Goal: Task Accomplishment & Management: Use online tool/utility

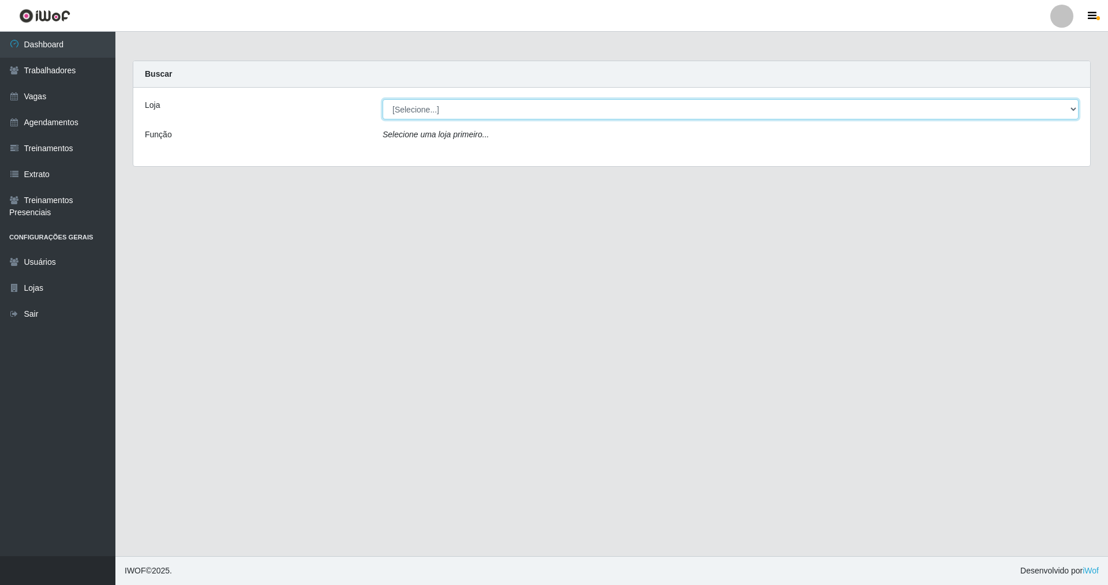
drag, startPoint x: 1067, startPoint y: 107, endPoint x: 747, endPoint y: 93, distance: 320.7
click at [475, 95] on div "Loja [Selecione...] [GEOGRAPHIC_DATA] [GEOGRAPHIC_DATA] Função Selecione uma lo…" at bounding box center [611, 127] width 957 height 79
select select "64"
click at [383, 99] on select "[Selecione...] [GEOGRAPHIC_DATA] [GEOGRAPHIC_DATA]" at bounding box center [731, 109] width 696 height 20
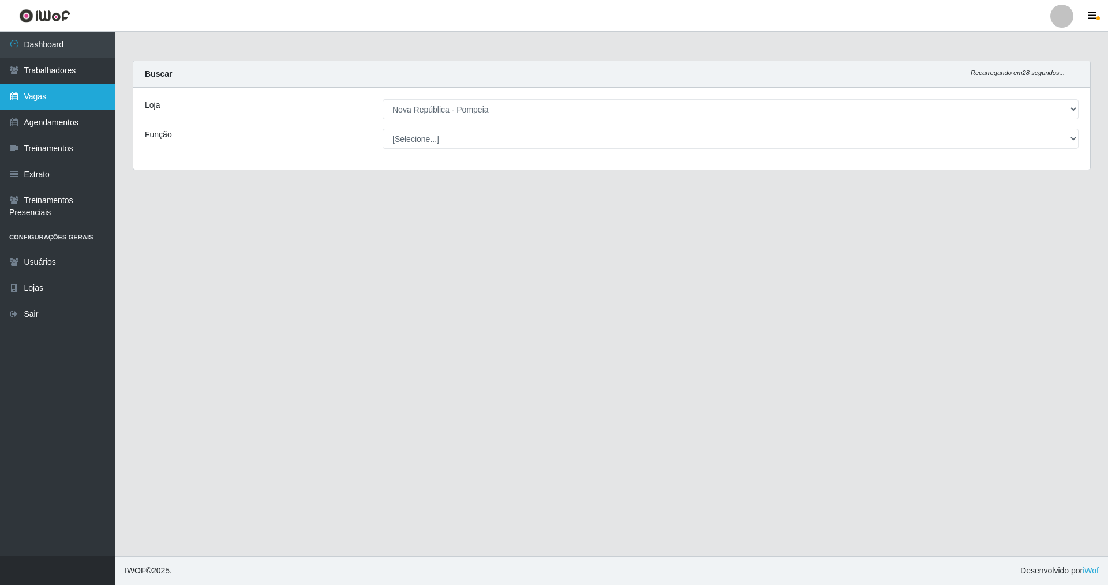
click at [42, 95] on link "Vagas" at bounding box center [57, 97] width 115 height 26
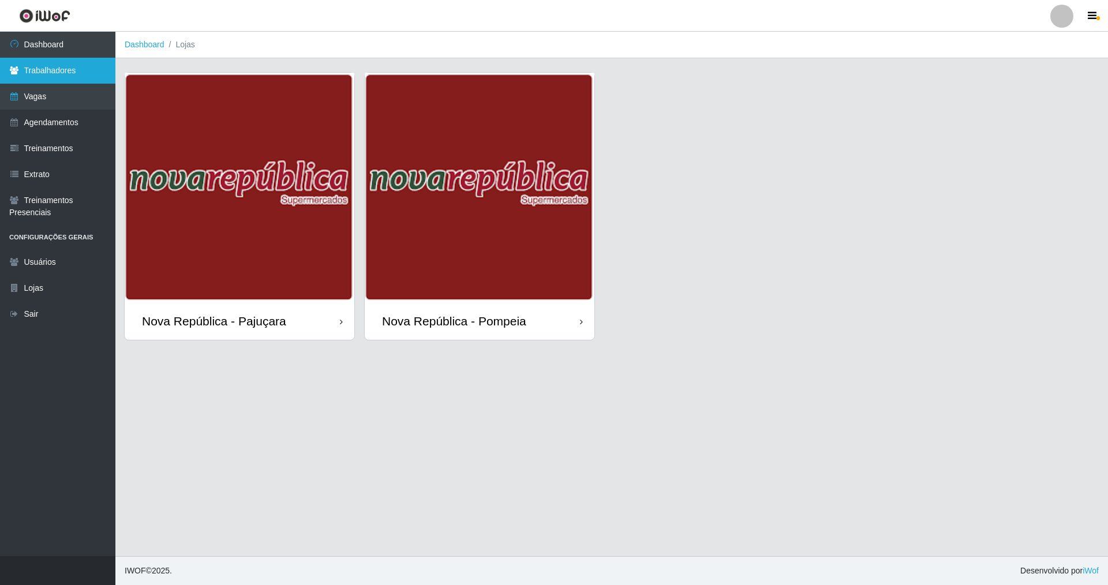
click at [57, 69] on link "Trabalhadores" at bounding box center [57, 71] width 115 height 26
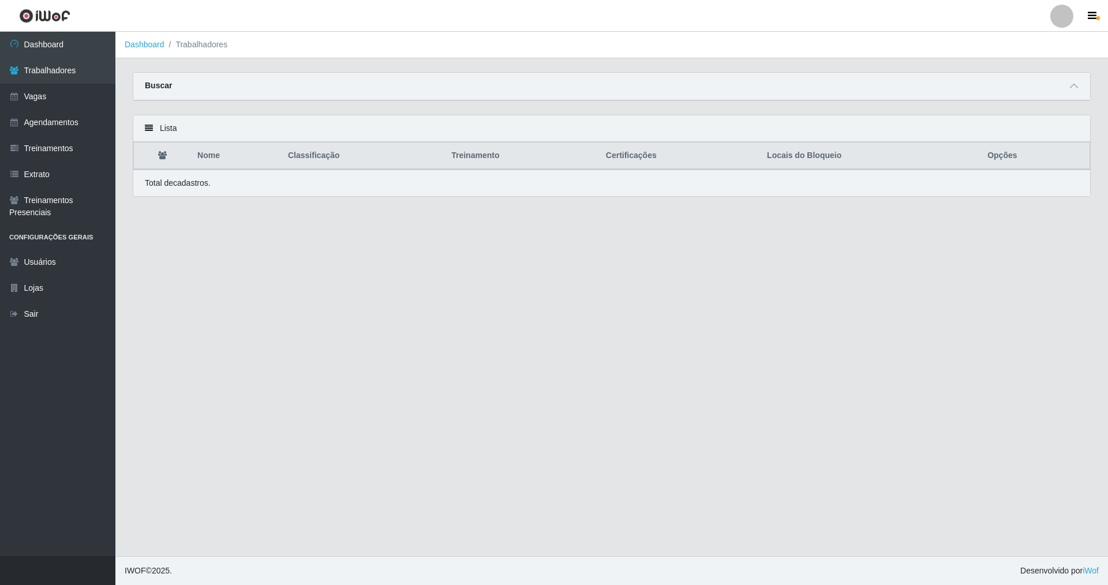
drag, startPoint x: 1077, startPoint y: 84, endPoint x: 943, endPoint y: 64, distance: 135.4
click at [475, 69] on main "Dashboard Trabalhadores Carregando... Buscar Nome Confirmar Lista Nome Classifi…" at bounding box center [611, 294] width 993 height 525
click at [148, 126] on icon at bounding box center [149, 128] width 8 height 8
drag, startPoint x: 1074, startPoint y: 83, endPoint x: 761, endPoint y: 80, distance: 313.5
click at [475, 80] on div "Buscar" at bounding box center [611, 87] width 957 height 28
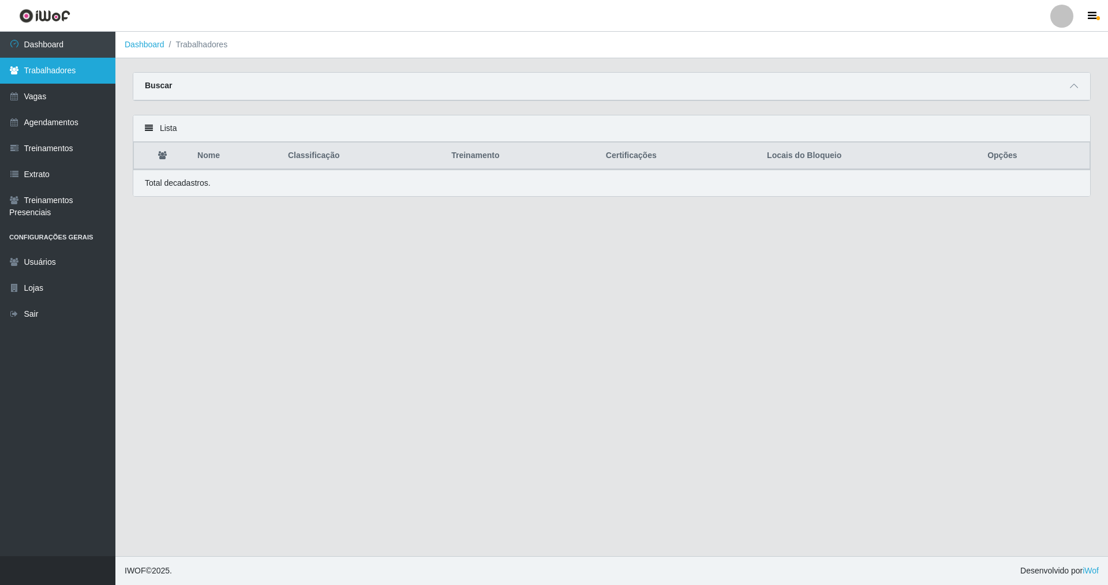
click at [56, 65] on link "Trabalhadores" at bounding box center [57, 71] width 115 height 26
click at [58, 67] on link "Trabalhadores" at bounding box center [57, 71] width 115 height 26
drag, startPoint x: 1071, startPoint y: 84, endPoint x: 1065, endPoint y: 84, distance: 6.9
click at [475, 84] on icon at bounding box center [1074, 86] width 8 height 8
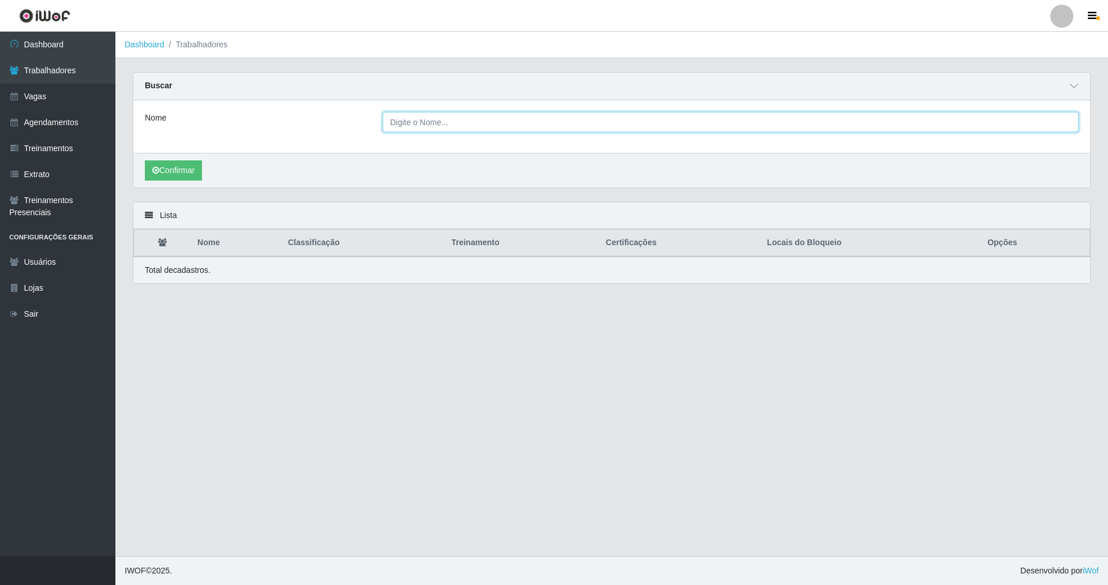
click at [431, 121] on input "Nome" at bounding box center [731, 122] width 696 height 20
type input "[PERSON_NAME]"
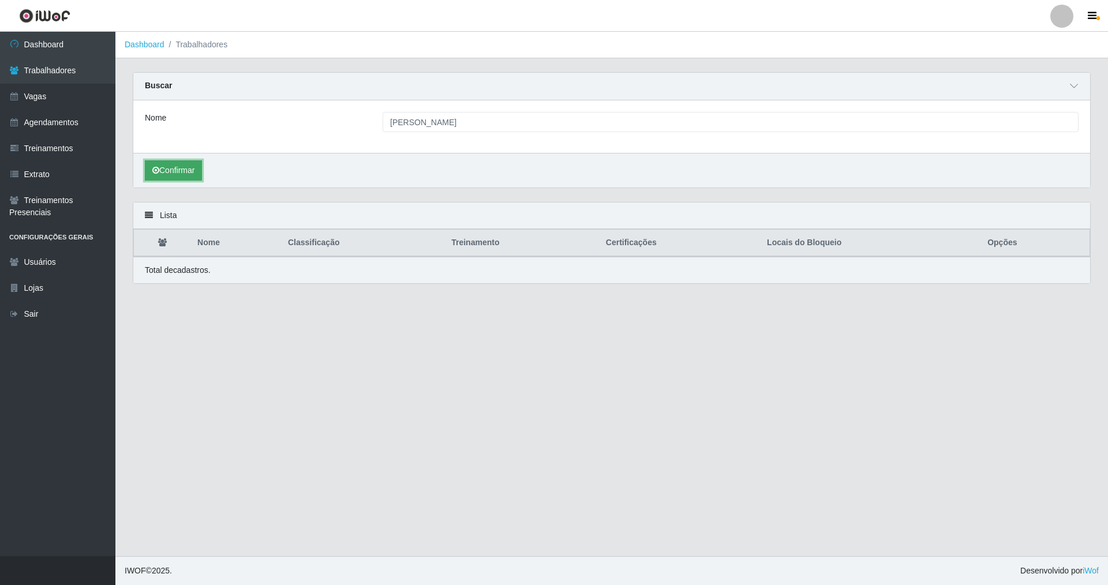
click at [185, 170] on button "Confirmar" at bounding box center [173, 170] width 57 height 20
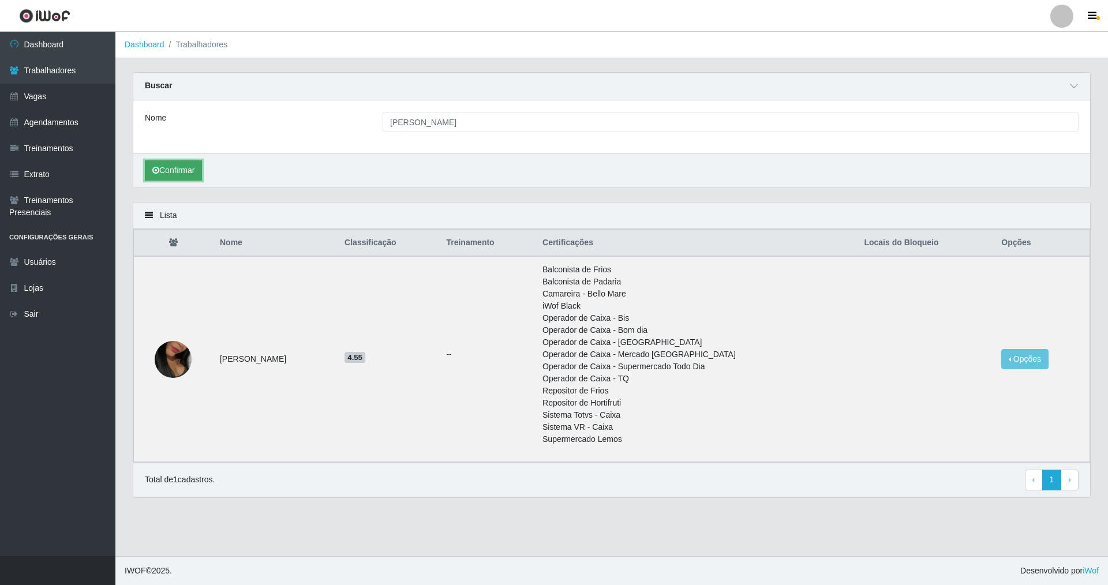
click at [180, 171] on button "Confirmar" at bounding box center [173, 170] width 57 height 20
click at [475, 354] on button "Opções" at bounding box center [1025, 359] width 47 height 20
click at [475, 363] on button "Bloquear - Empresa" at bounding box center [954, 362] width 93 height 24
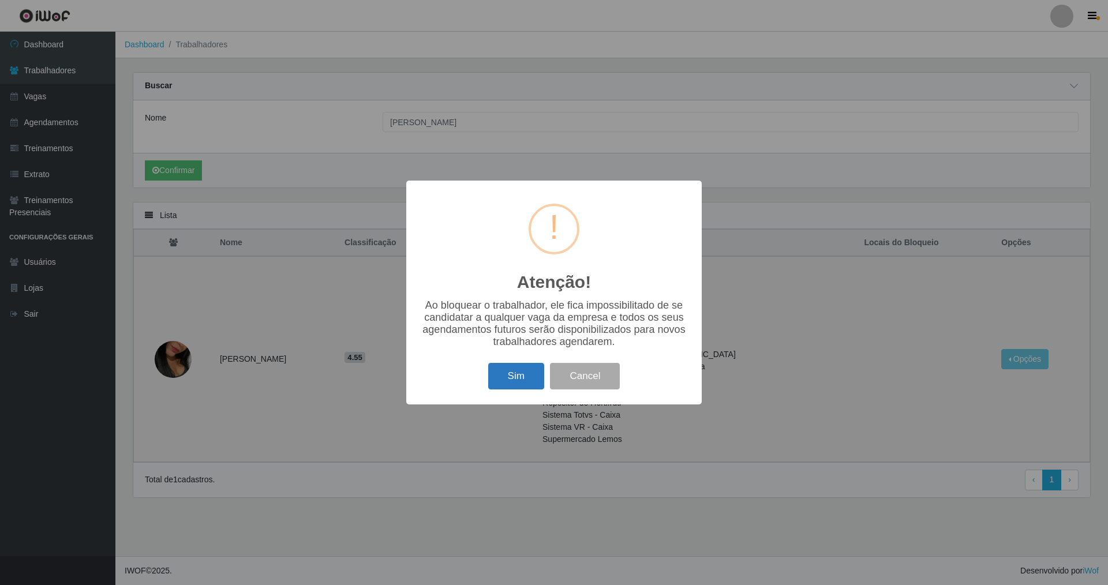
click at [475, 377] on button "Sim" at bounding box center [516, 376] width 56 height 27
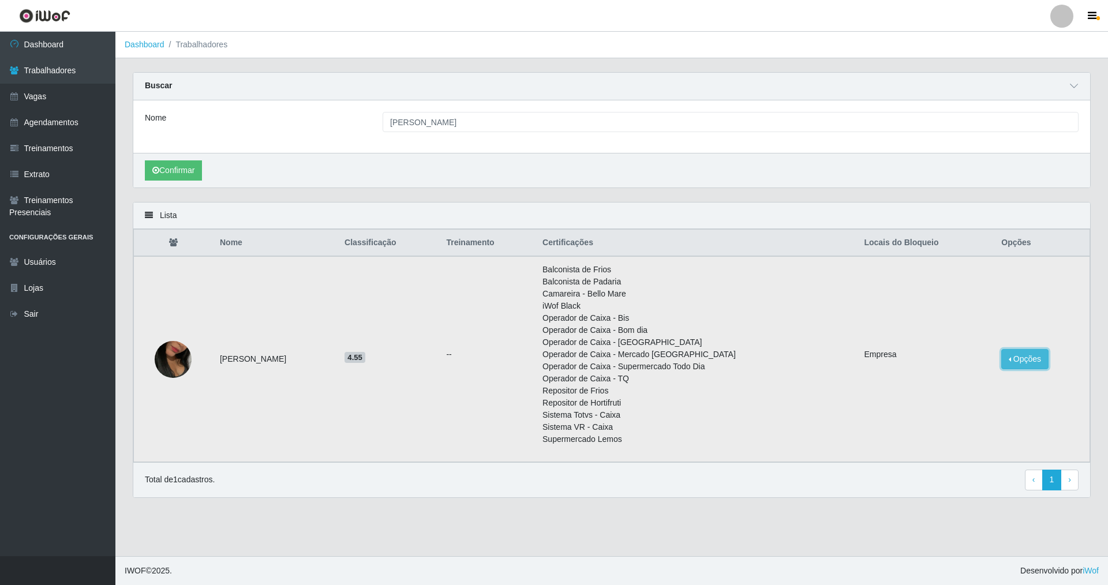
click at [475, 351] on button "Opções" at bounding box center [1025, 359] width 47 height 20
drag, startPoint x: 756, startPoint y: 319, endPoint x: 754, endPoint y: 313, distance: 6.2
click at [475, 315] on li "Operador de Caixa - Bis" at bounding box center [697, 318] width 308 height 12
